Goal: Task Accomplishment & Management: Use online tool/utility

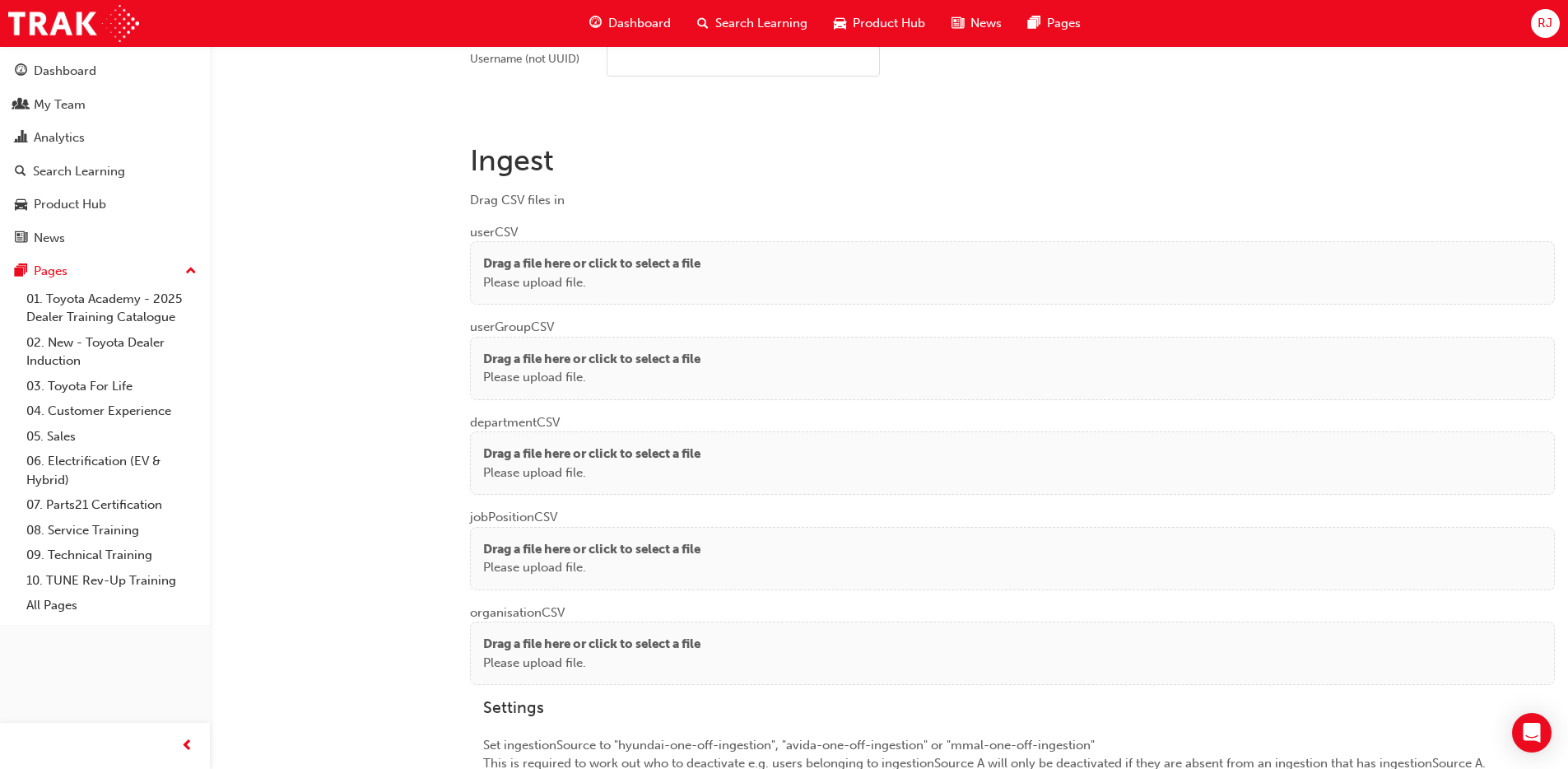
scroll to position [1187, 0]
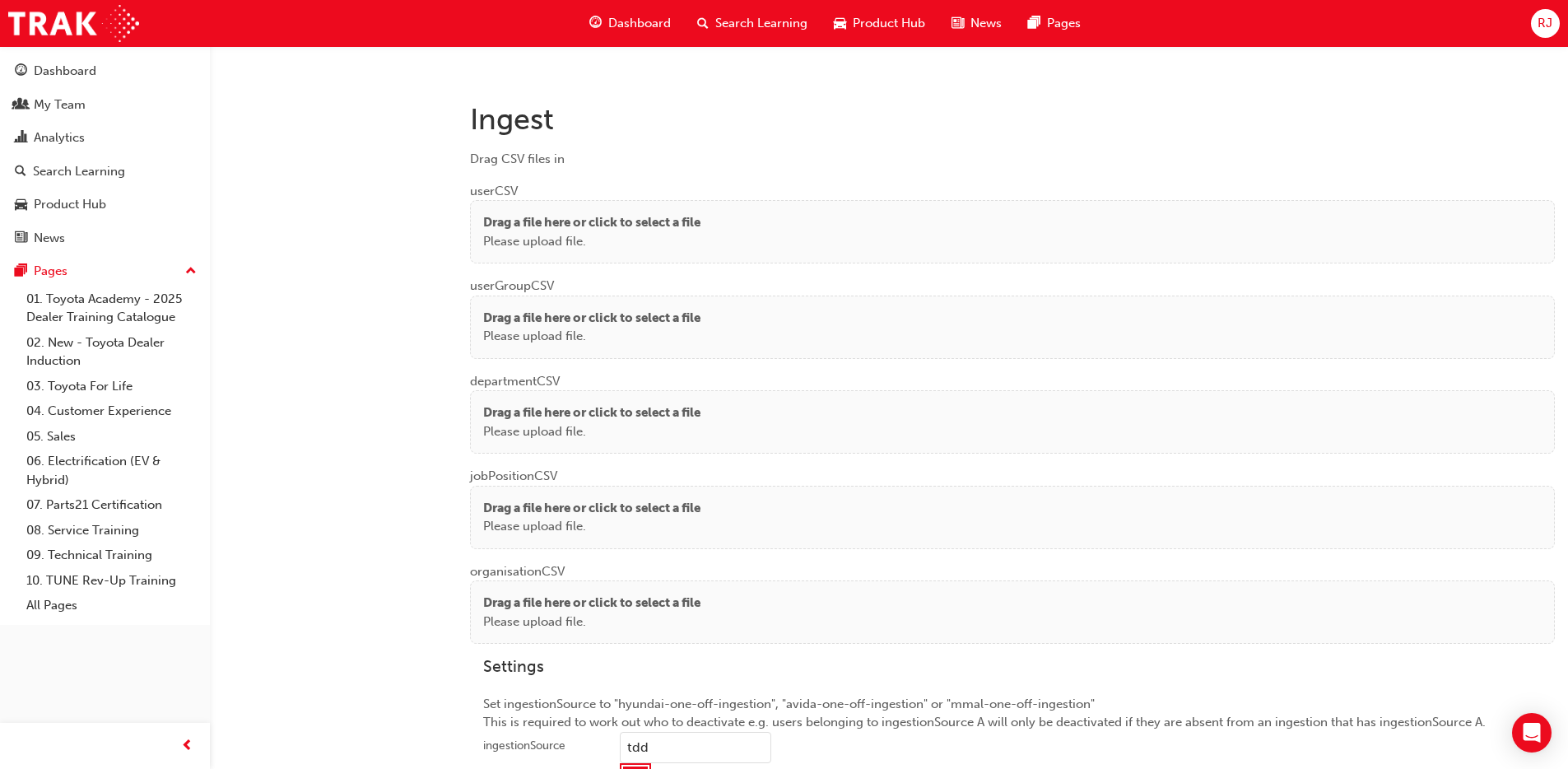
click at [733, 234] on div "Drag a file here or click to select a file Please upload file." at bounding box center [1012, 231] width 1059 height 37
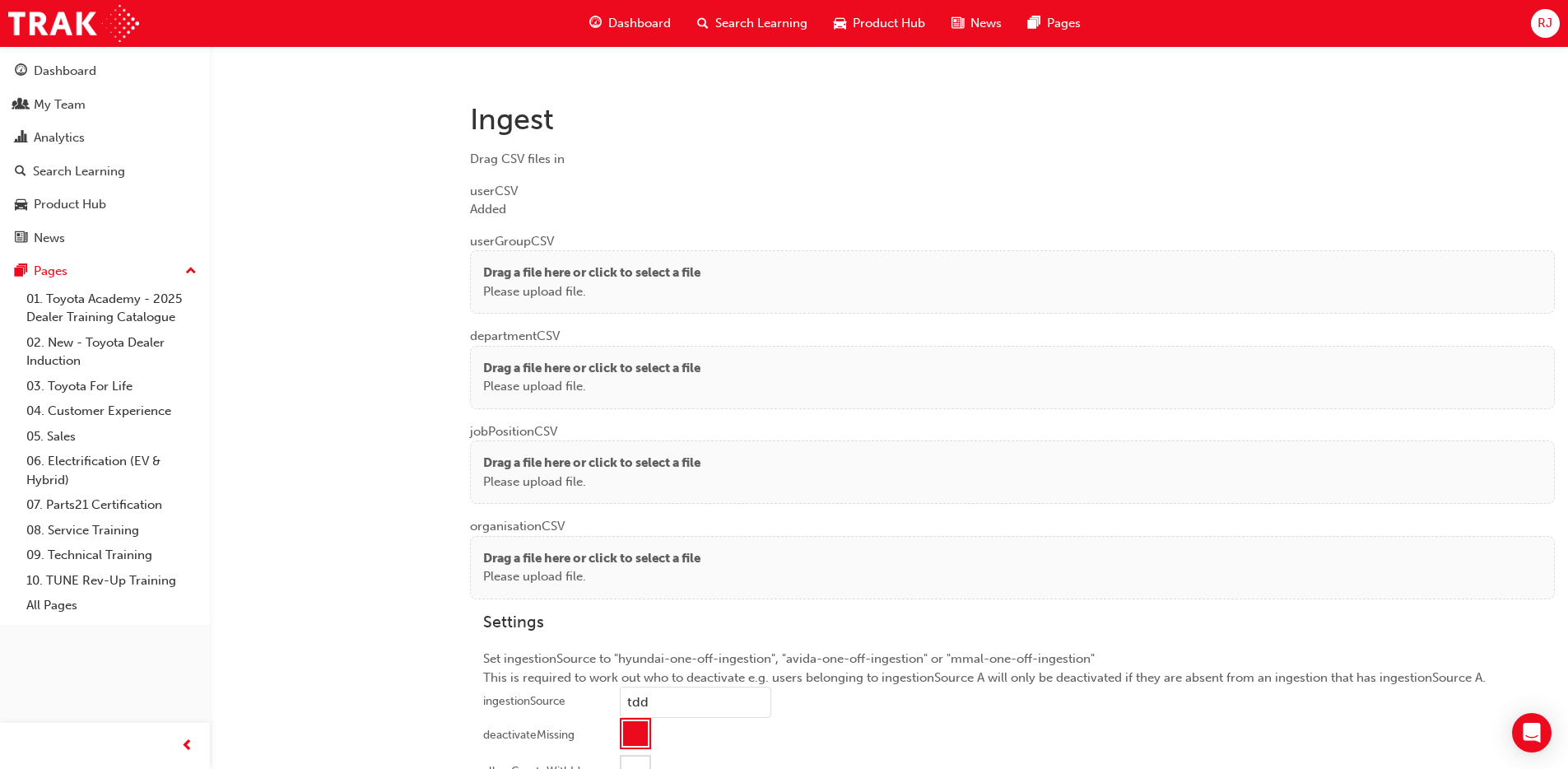
click at [581, 289] on p "Please upload file." at bounding box center [591, 292] width 218 height 19
click at [592, 273] on p "Drag a file here or click to select a file" at bounding box center [591, 272] width 218 height 19
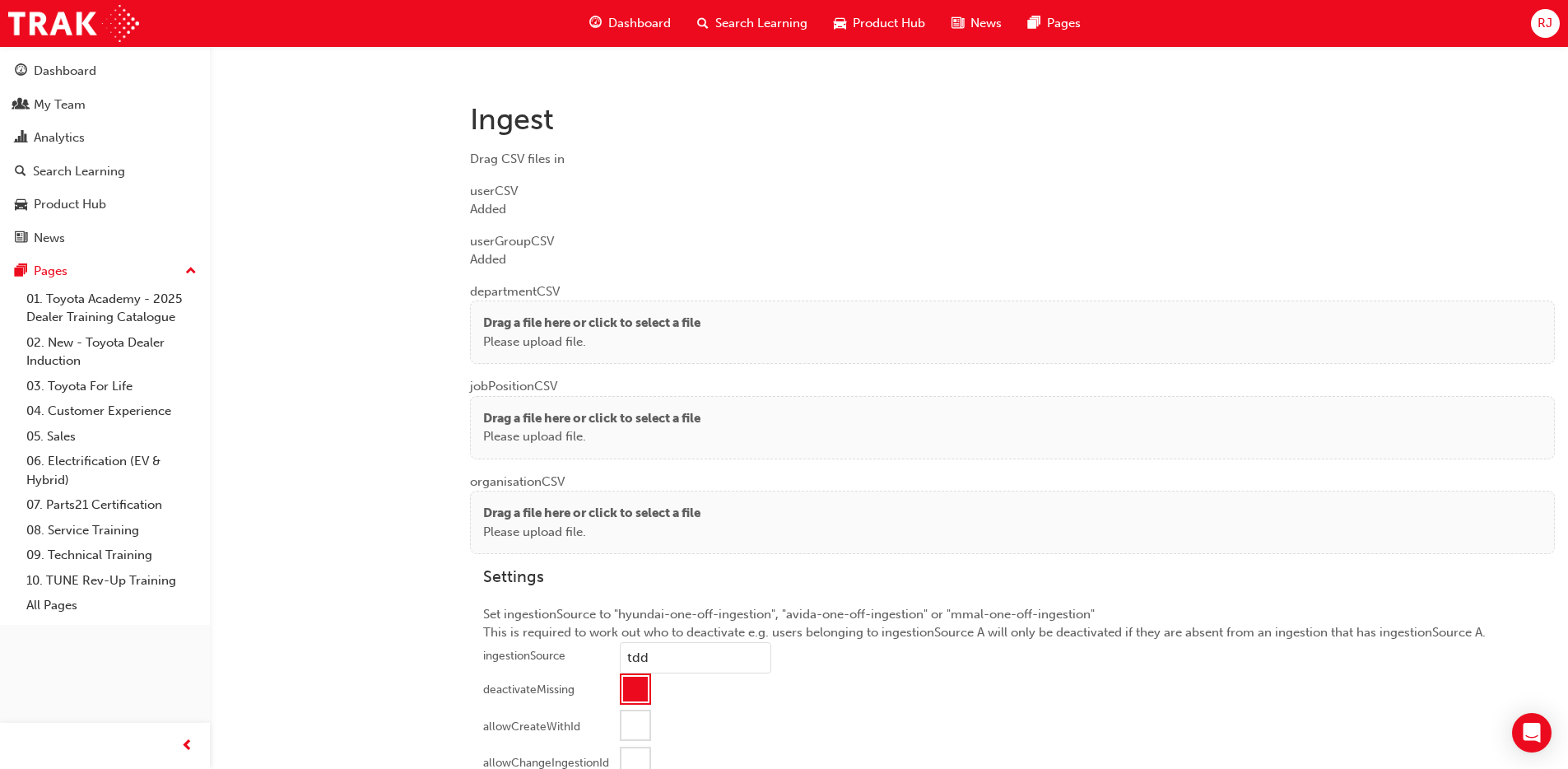
click at [524, 310] on div "Drag a file here or click to select a file Please upload file." at bounding box center [1012, 333] width 1085 height 64
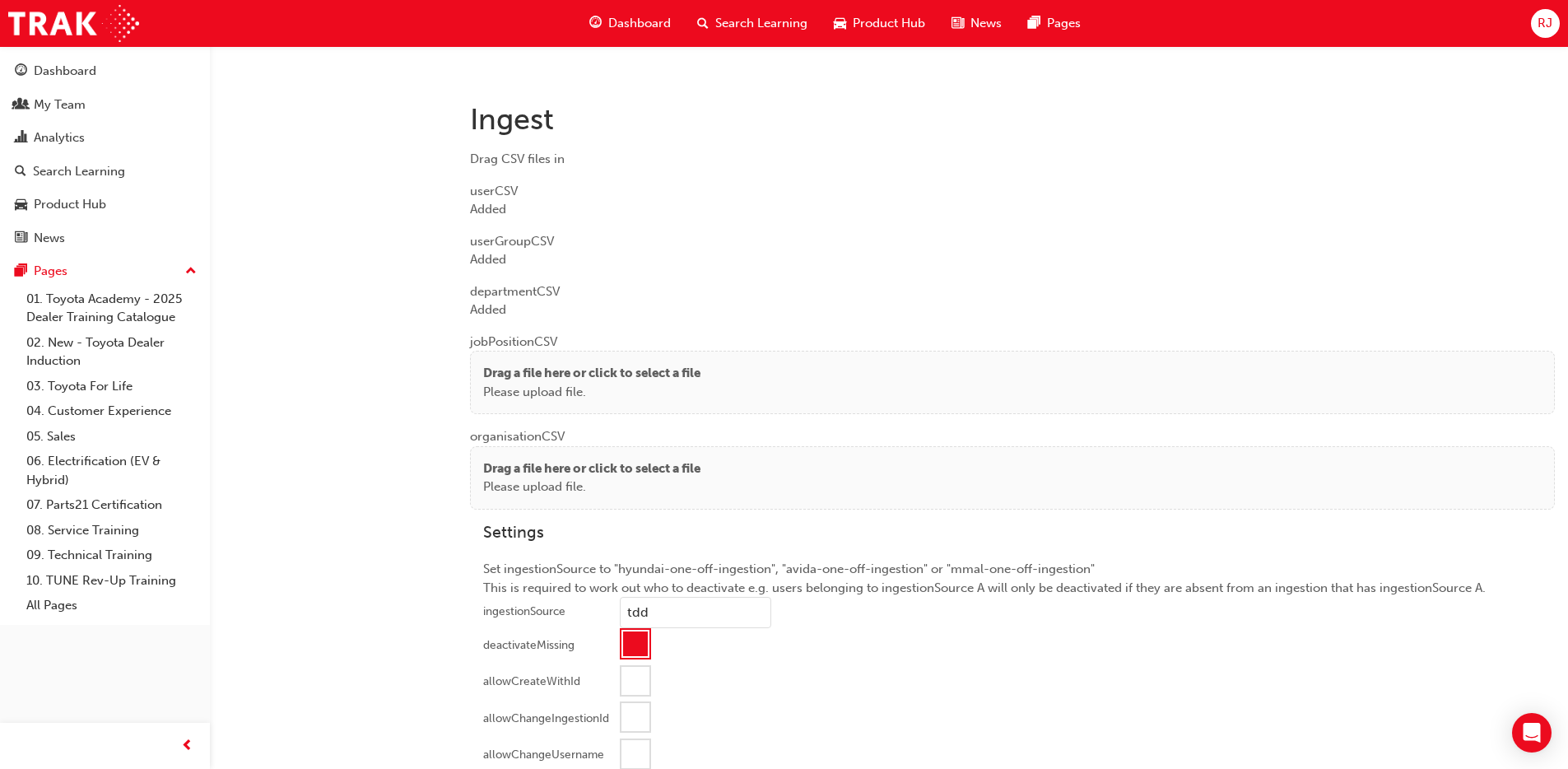
click at [542, 385] on p "Please upload file." at bounding box center [591, 392] width 218 height 19
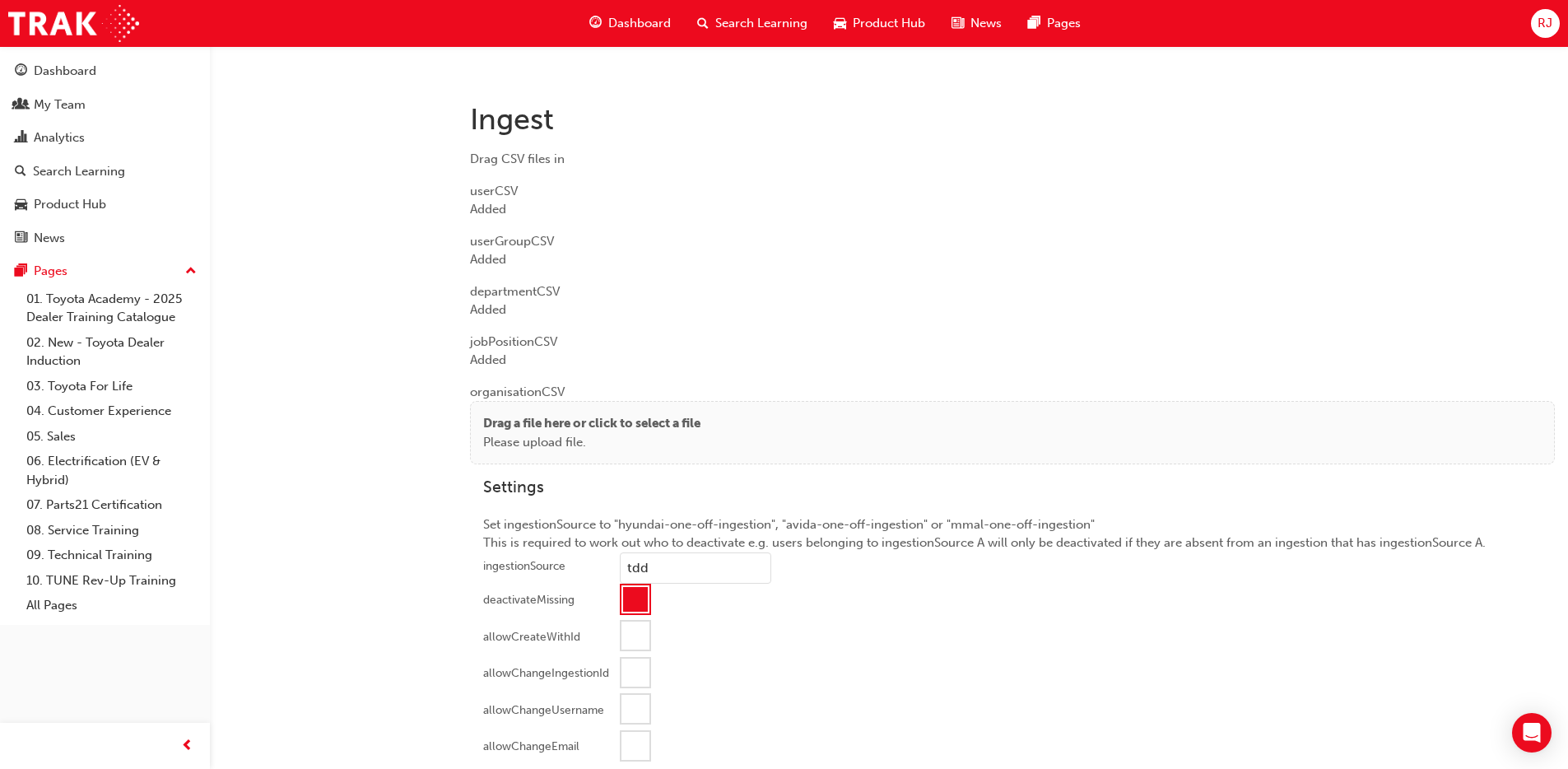
click at [562, 445] on p "Please upload file." at bounding box center [591, 442] width 218 height 19
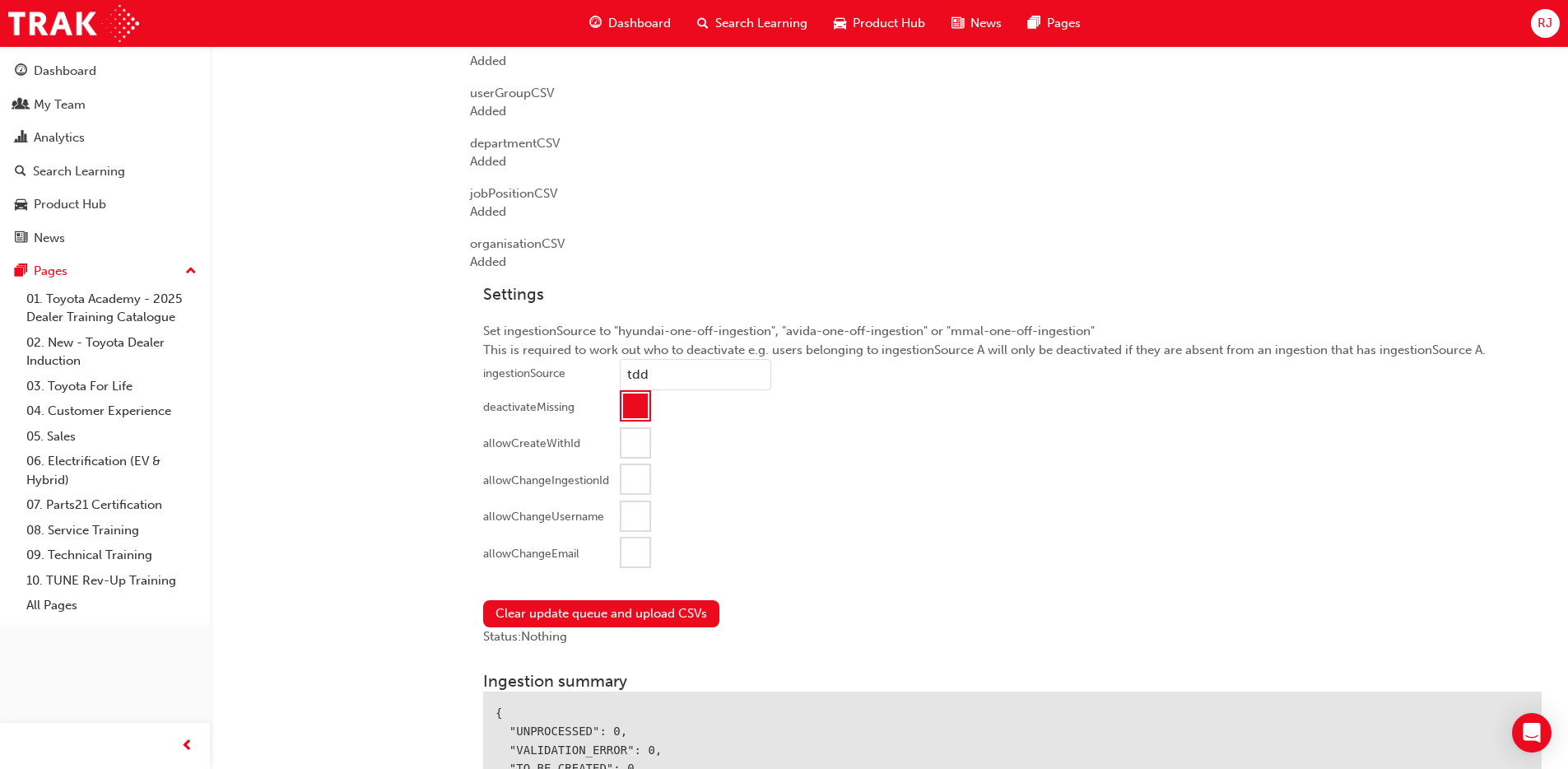
scroll to position [1430, 0]
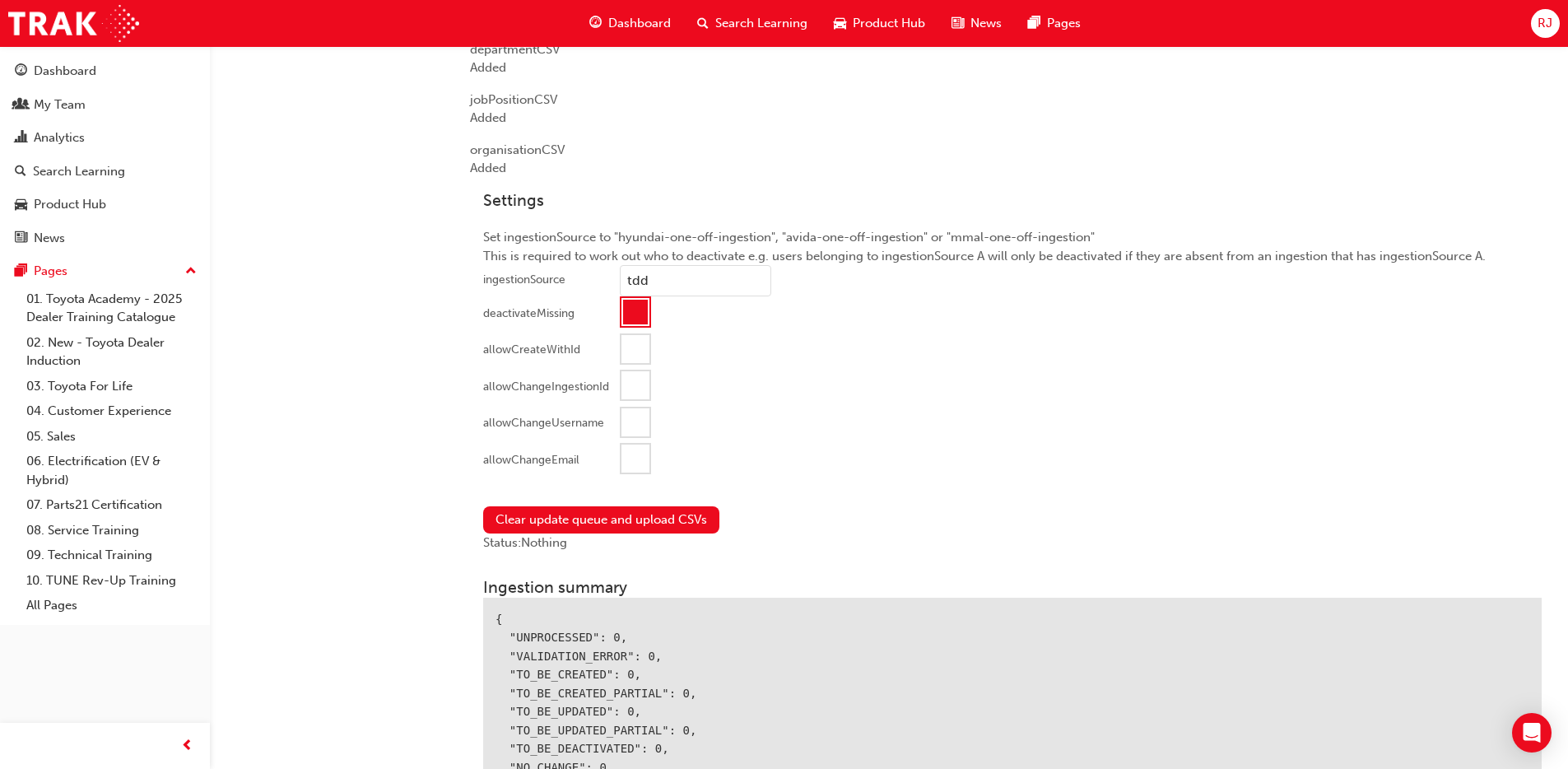
click at [627, 466] on div at bounding box center [635, 458] width 28 height 28
click at [587, 507] on button "Clear update queue and upload CSVs" at bounding box center [600, 520] width 236 height 27
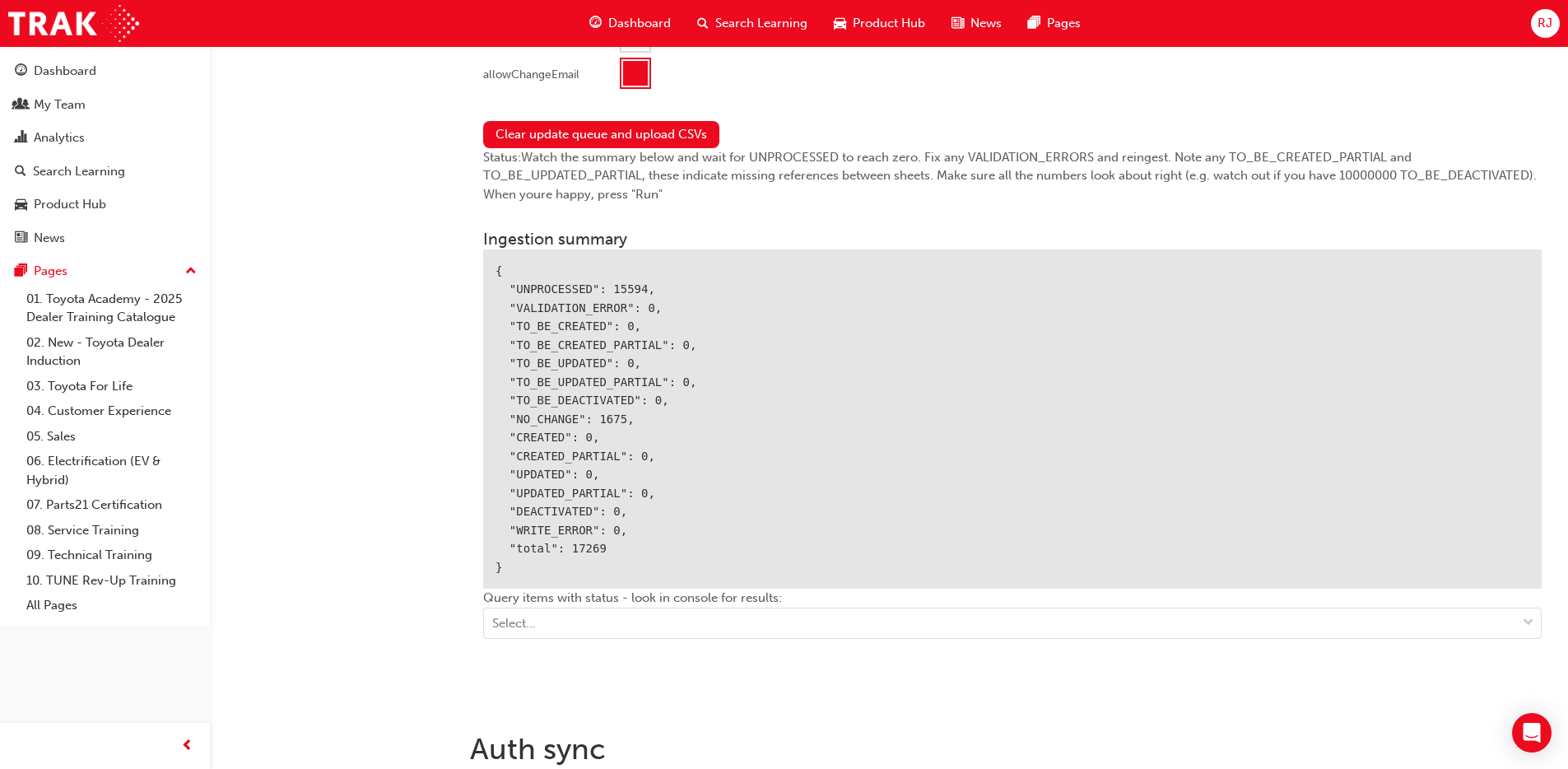
scroll to position [1847, 0]
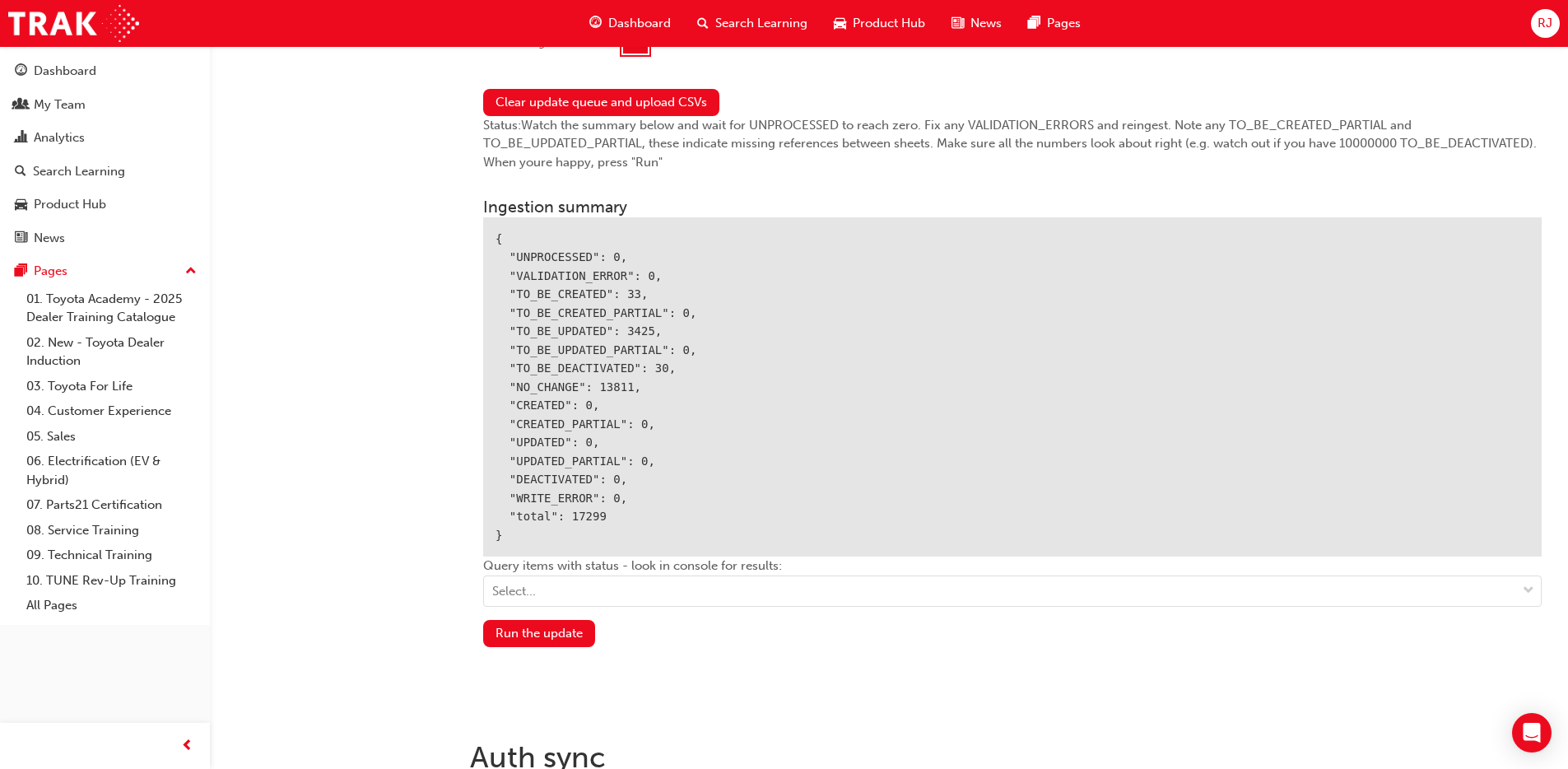
drag, startPoint x: 520, startPoint y: 634, endPoint x: 446, endPoint y: 651, distance: 75.9
click at [520, 634] on button "Run the update" at bounding box center [538, 633] width 112 height 27
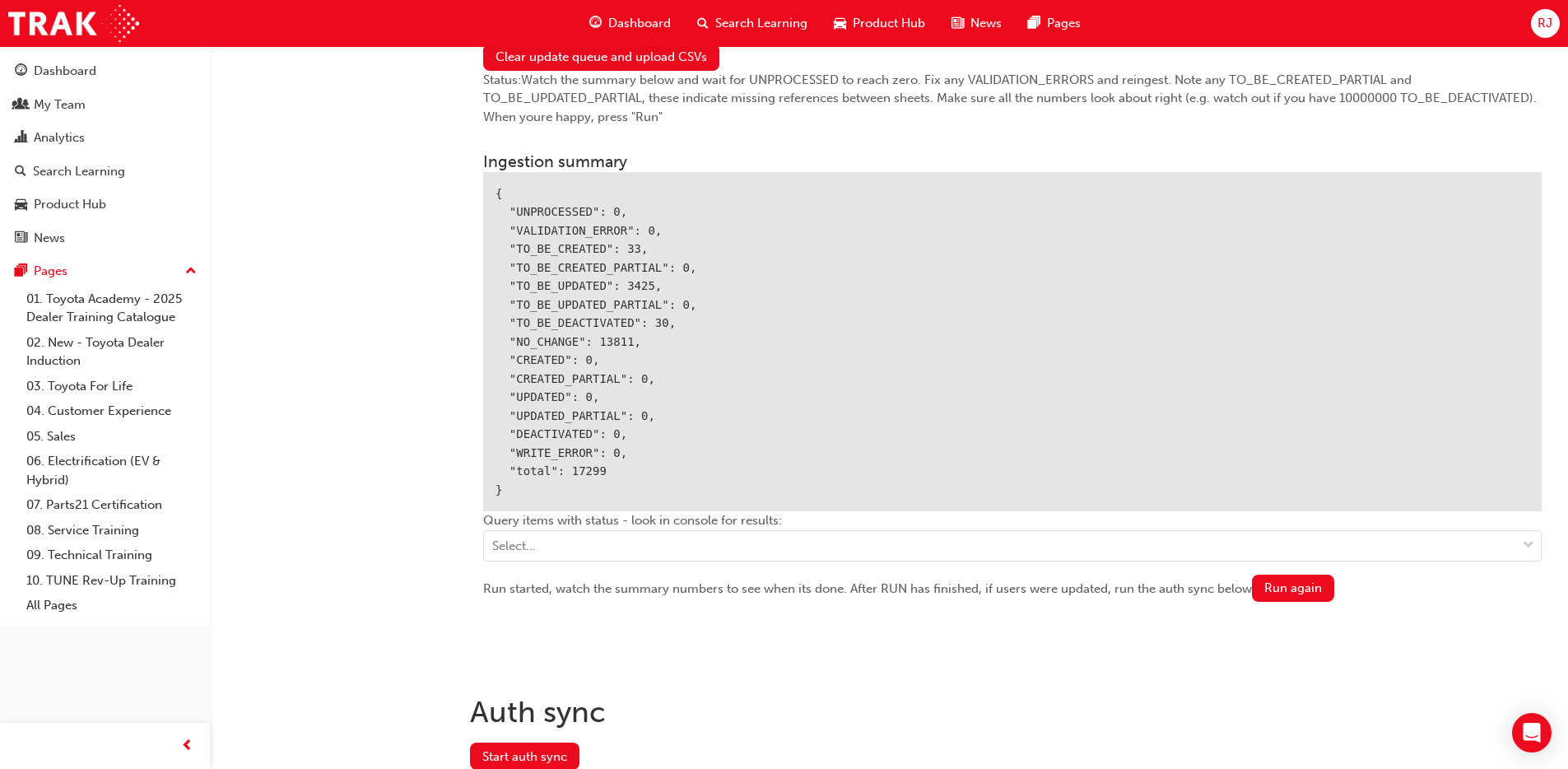
scroll to position [1959, 0]
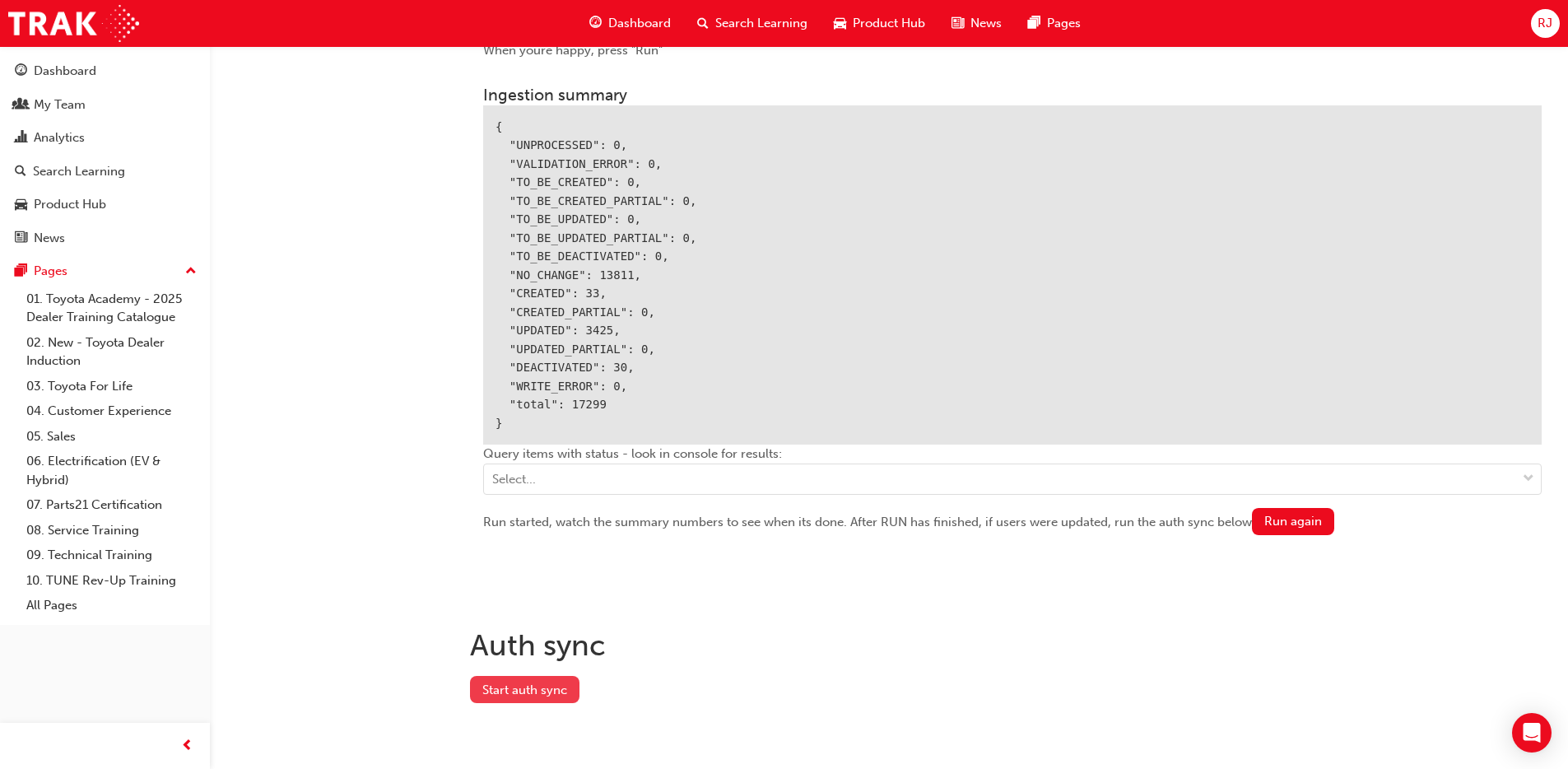
drag, startPoint x: 540, startPoint y: 695, endPoint x: 554, endPoint y: 695, distance: 14.0
click at [540, 695] on button "Start auth sync" at bounding box center [525, 690] width 109 height 27
